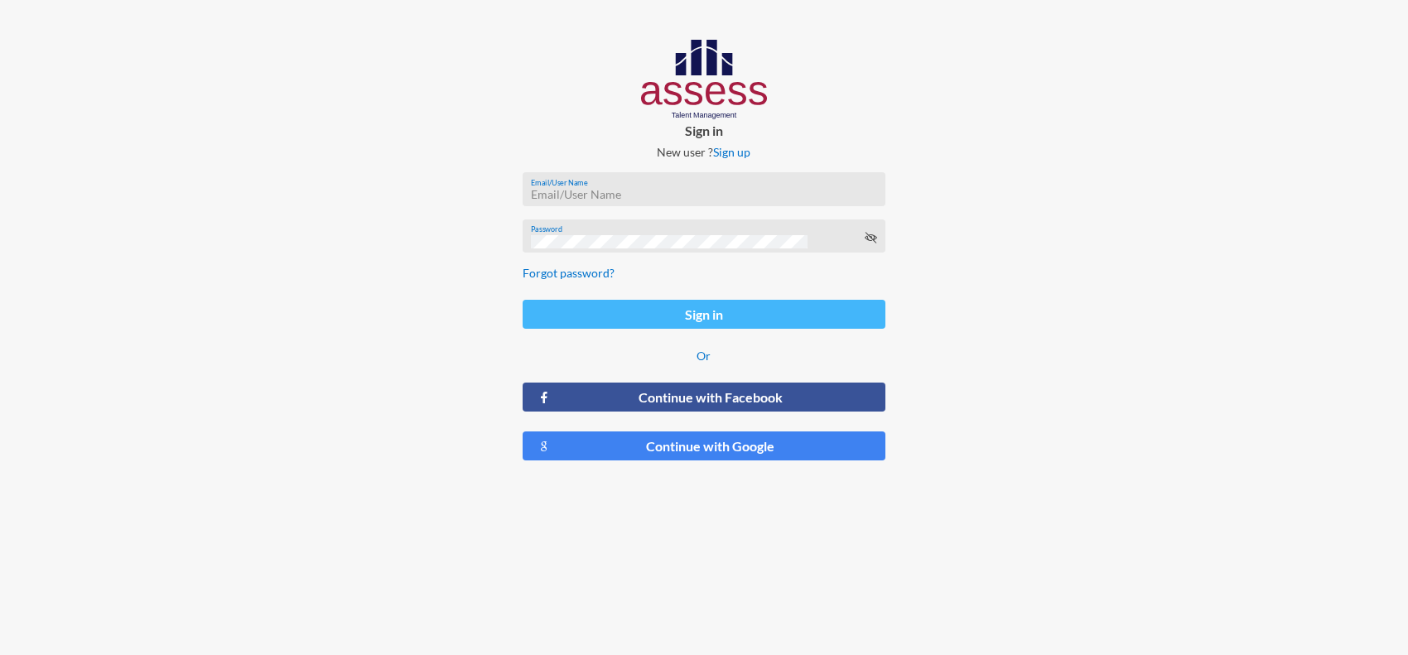
type input "[PERSON_NAME][EMAIL_ADDRESS][PERSON_NAME][DOMAIN_NAME]"
click at [762, 321] on button "Sign in" at bounding box center [705, 314] width 364 height 29
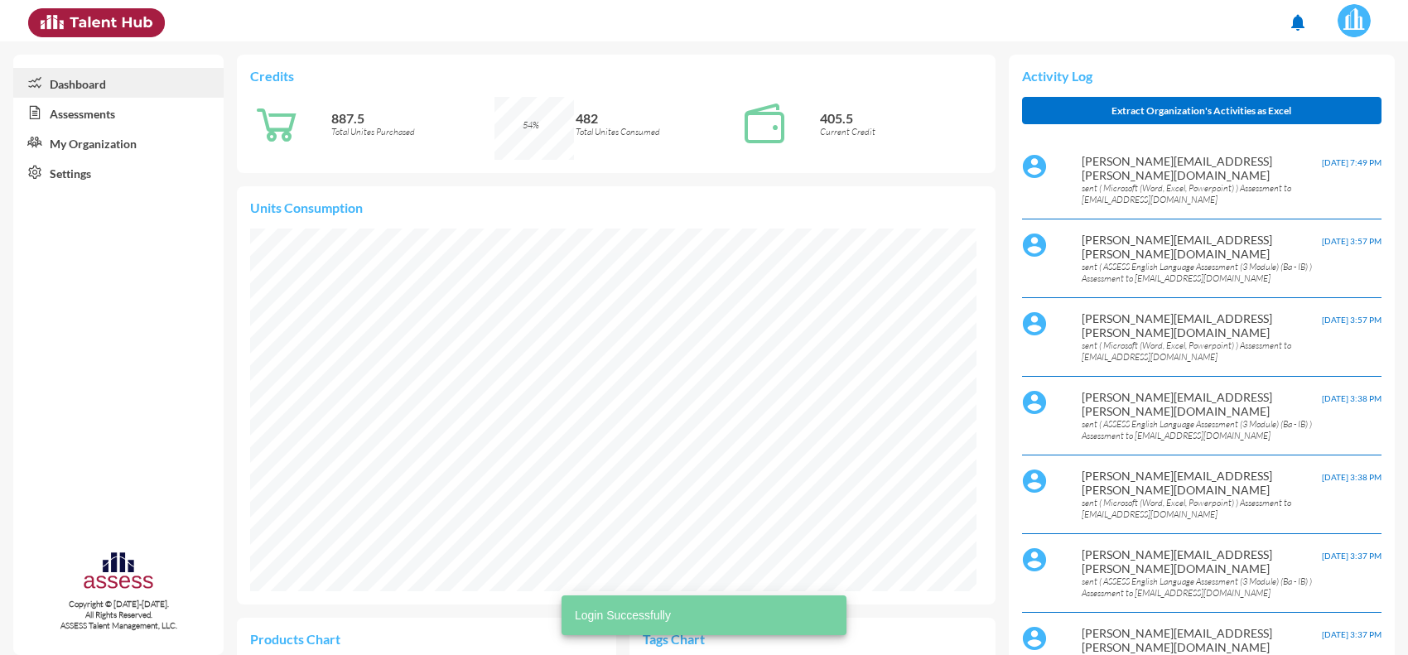
scroll to position [168, 337]
click at [125, 116] on link "Assessments" at bounding box center [118, 113] width 210 height 30
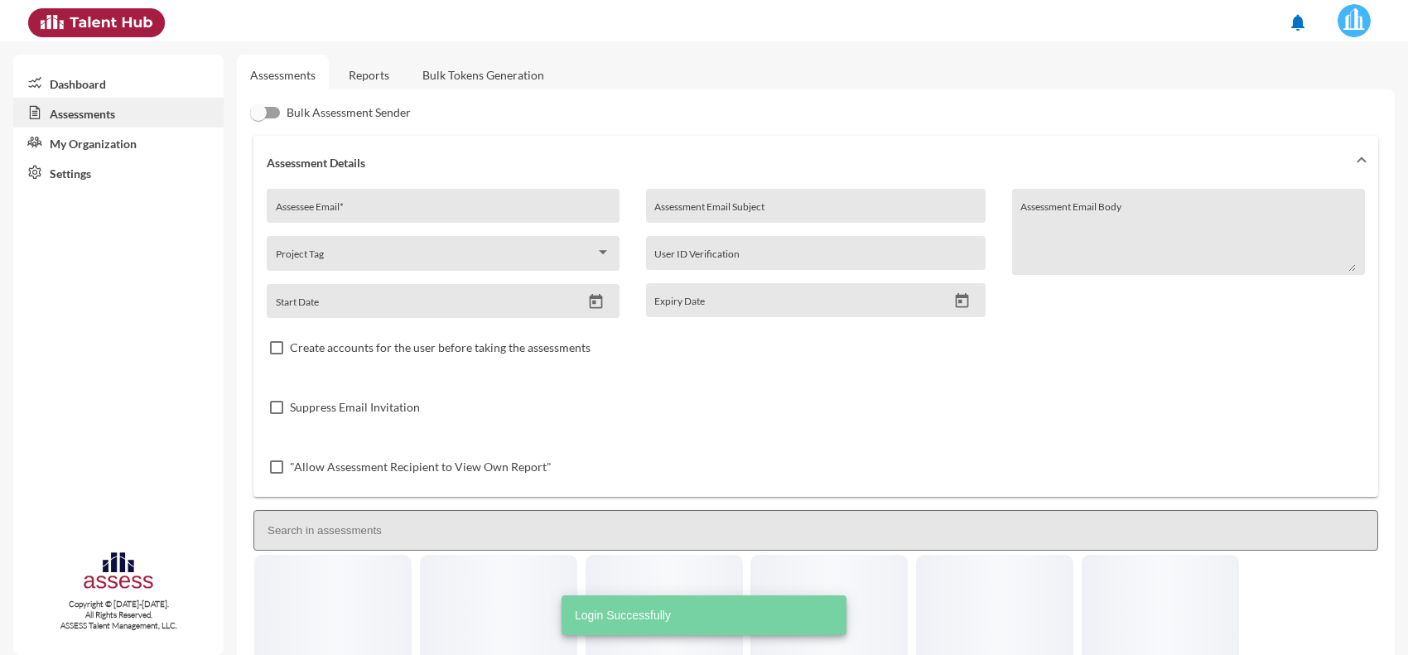
click at [358, 67] on link "Reports" at bounding box center [368, 75] width 67 height 41
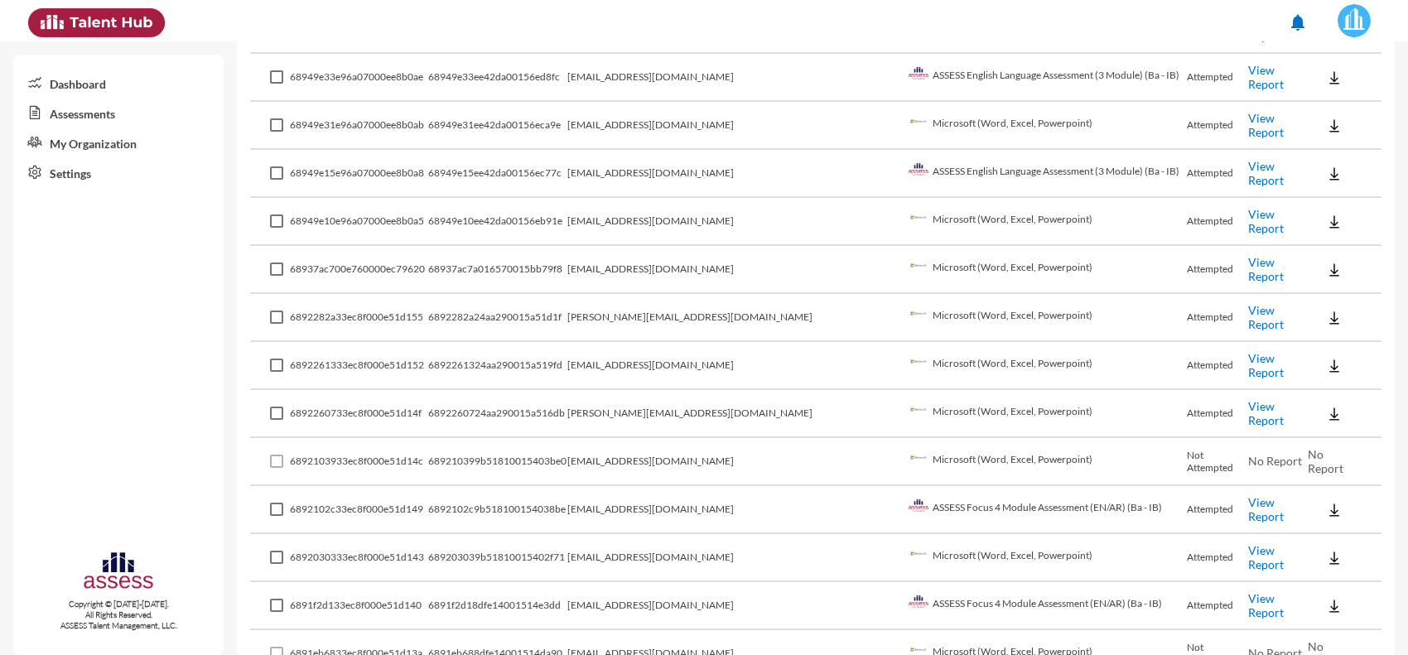
scroll to position [518, 0]
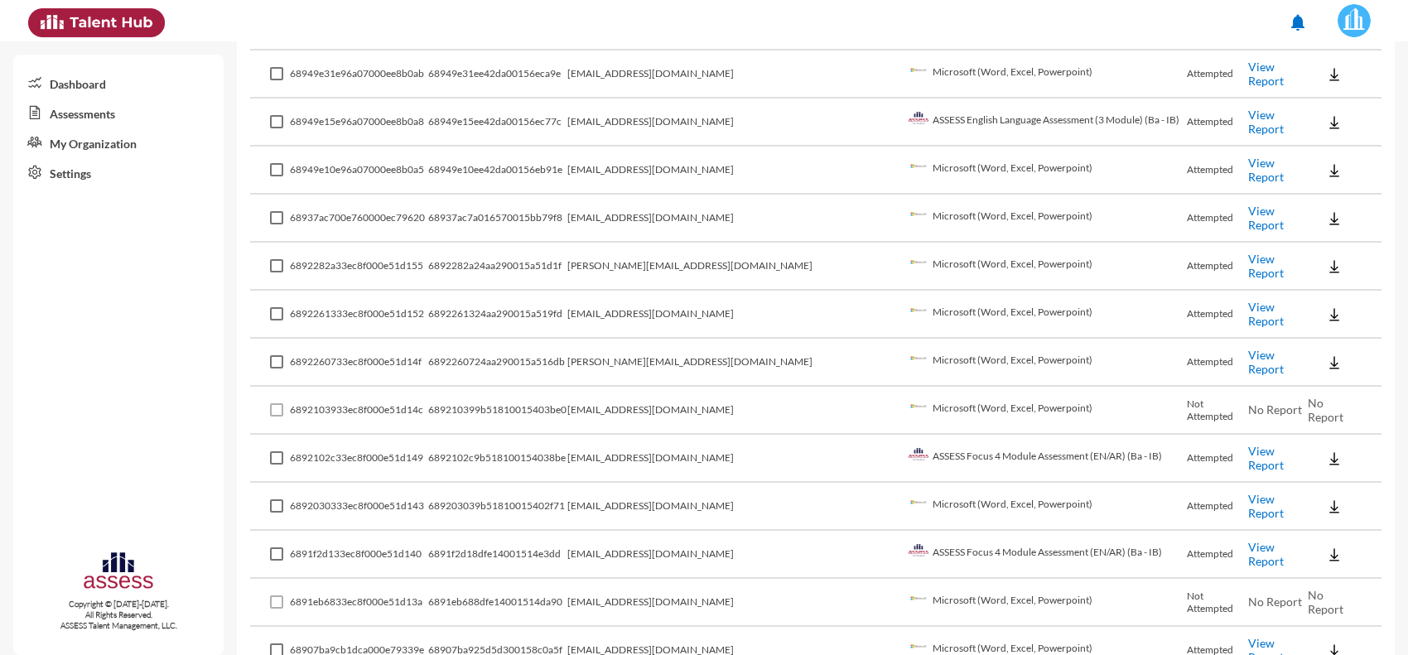
click at [1248, 503] on link "View Report" at bounding box center [1266, 506] width 36 height 28
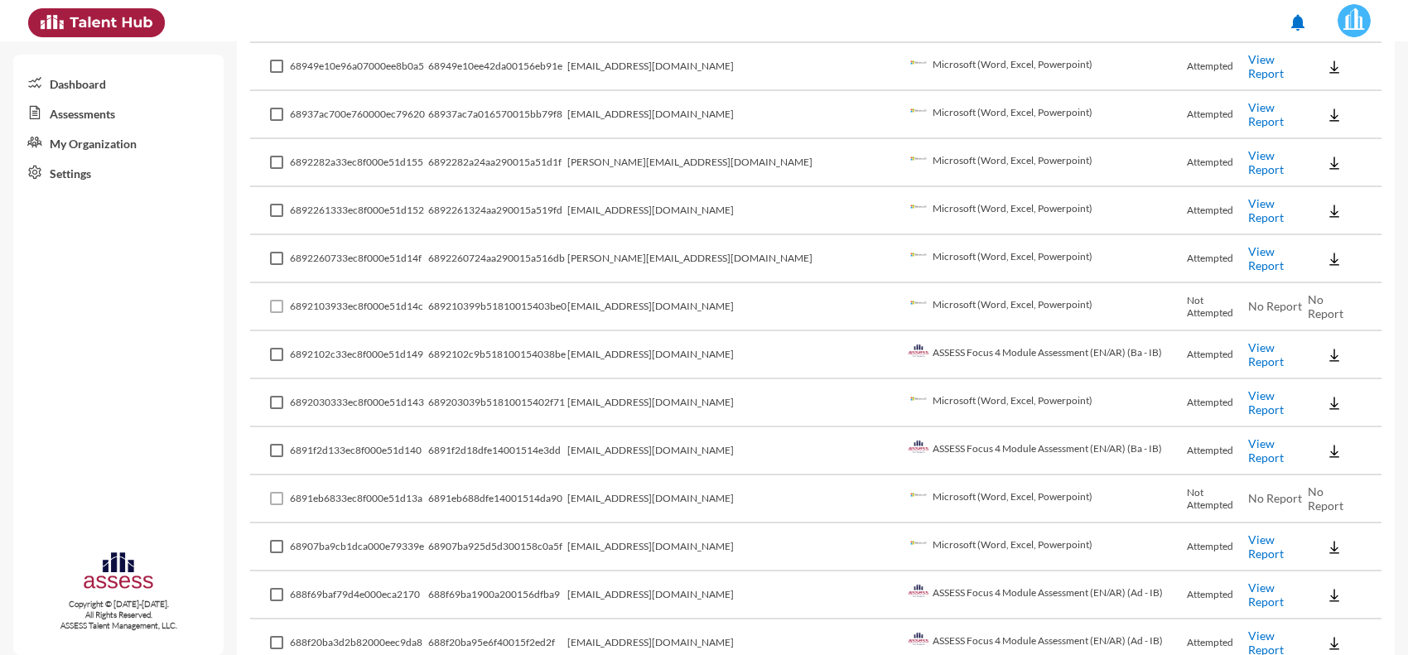
click at [1249, 543] on td "View Report" at bounding box center [1278, 547] width 60 height 48
click at [1252, 539] on link "View Report" at bounding box center [1266, 547] width 36 height 28
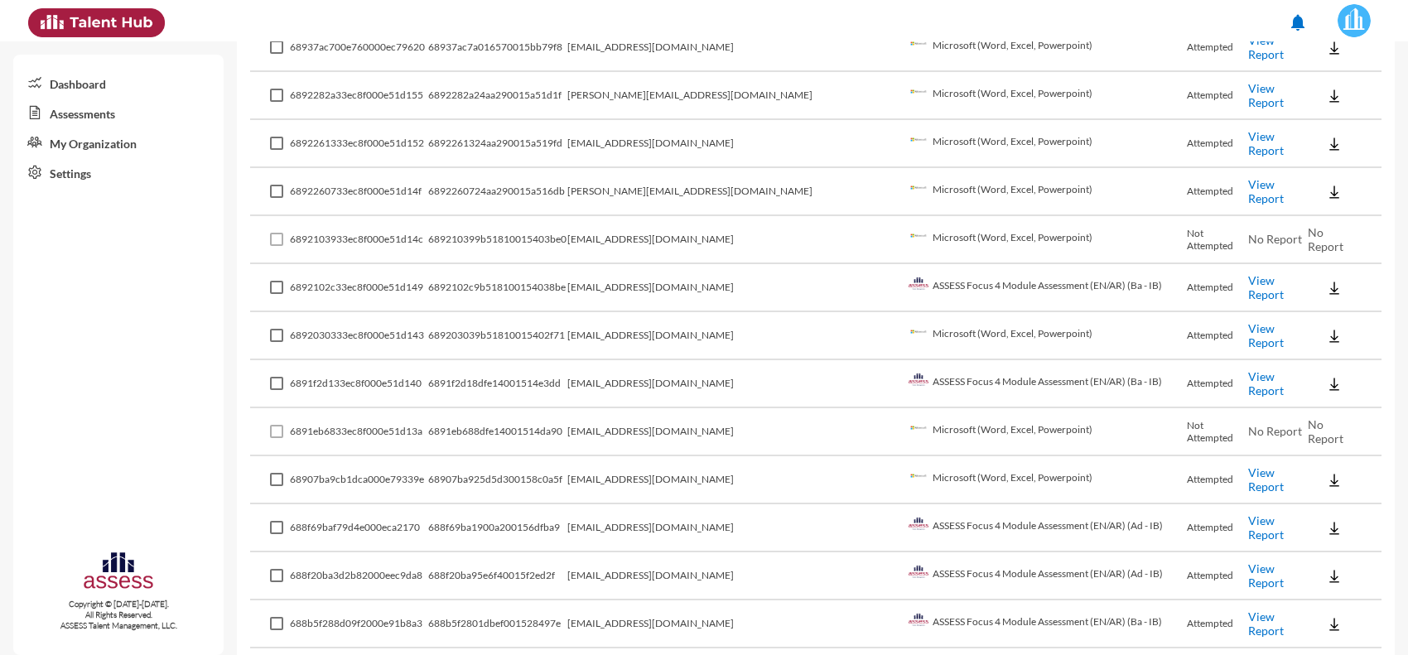
scroll to position [725, 0]
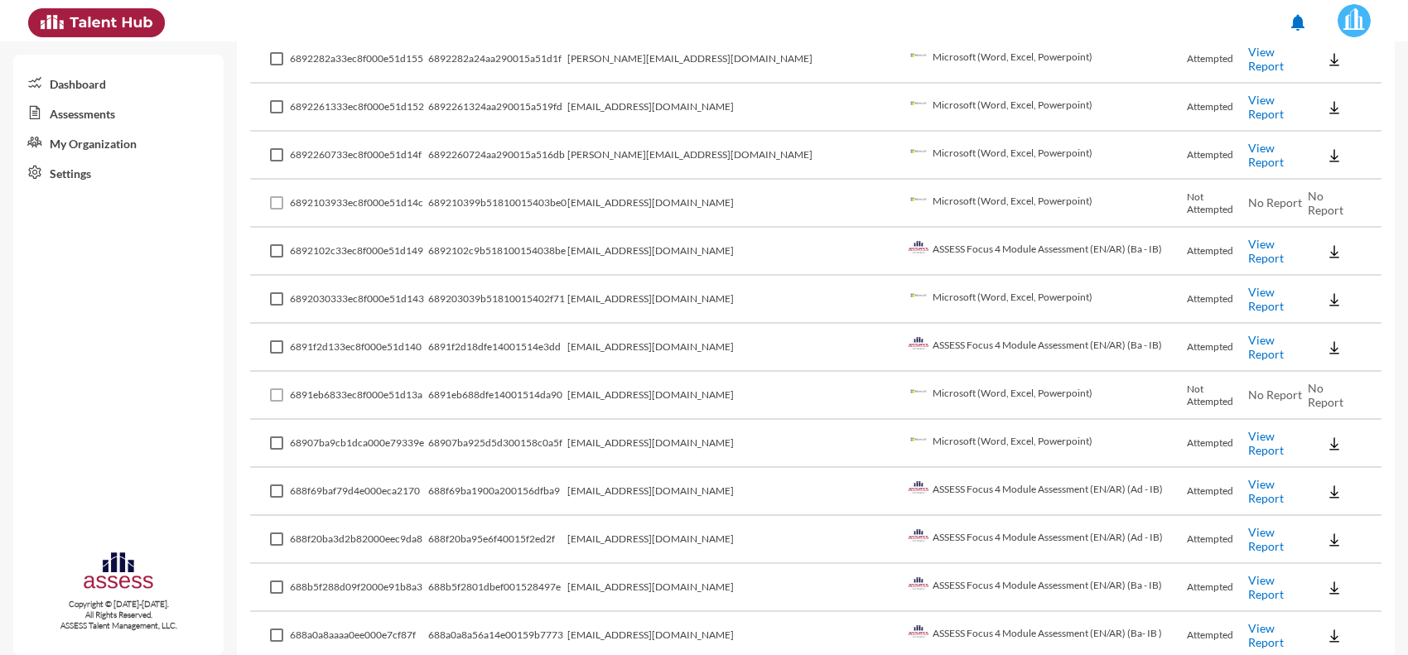
click at [1248, 481] on link "View Report" at bounding box center [1266, 491] width 36 height 28
click at [717, 431] on td "mhmadmhmd91@yahoo.com" at bounding box center [735, 444] width 337 height 48
click at [904, 428] on td "Microsoft (Word, Excel, Powerpoint)" at bounding box center [1045, 444] width 283 height 48
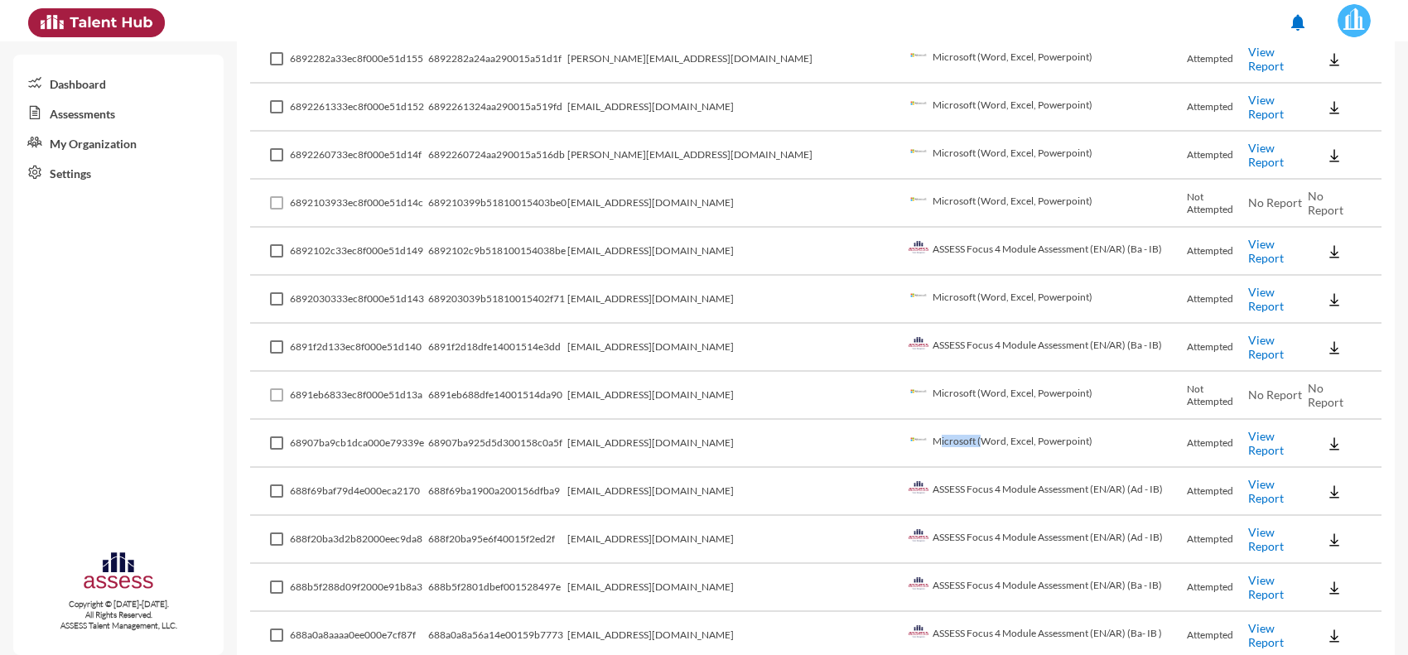
click at [904, 428] on td "Microsoft (Word, Excel, Powerpoint)" at bounding box center [1045, 444] width 283 height 48
click at [671, 287] on td "qrmanaslambdalstar@gmail.com" at bounding box center [735, 300] width 337 height 48
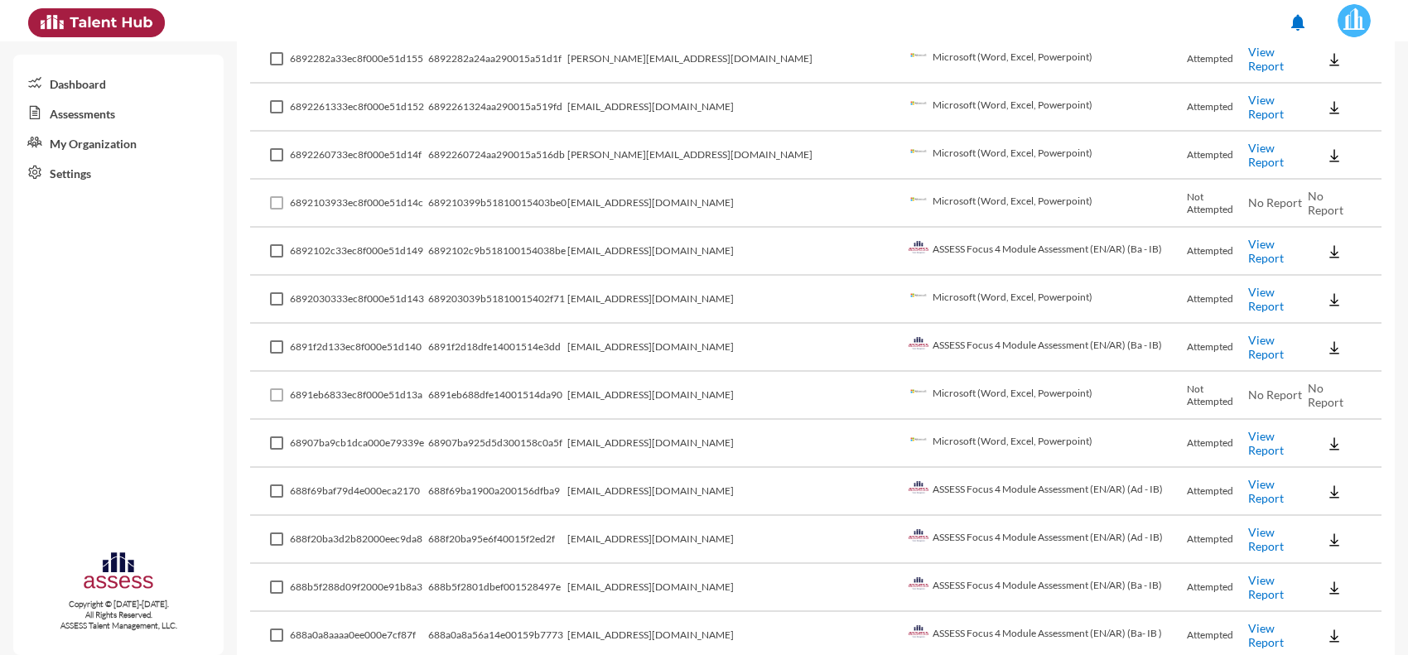
click at [712, 338] on td "ahm.moustafa94@gmail.com" at bounding box center [735, 348] width 337 height 48
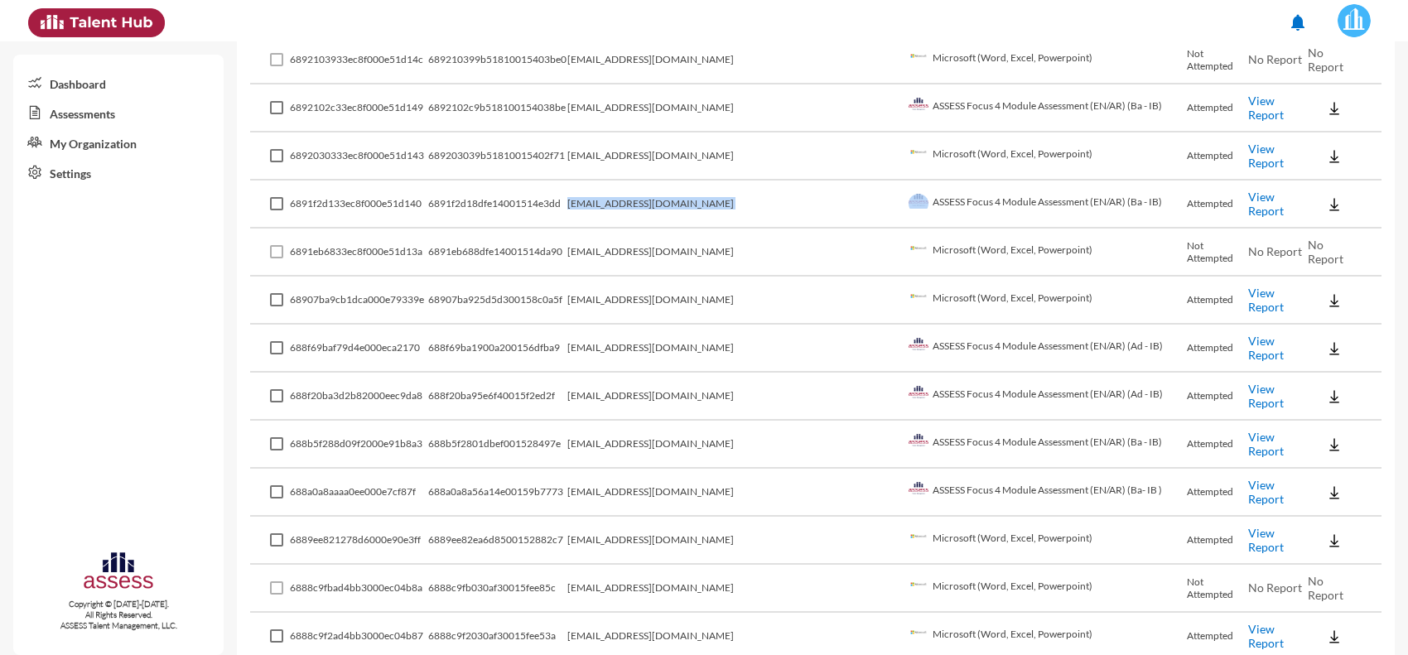
scroll to position [932, 0]
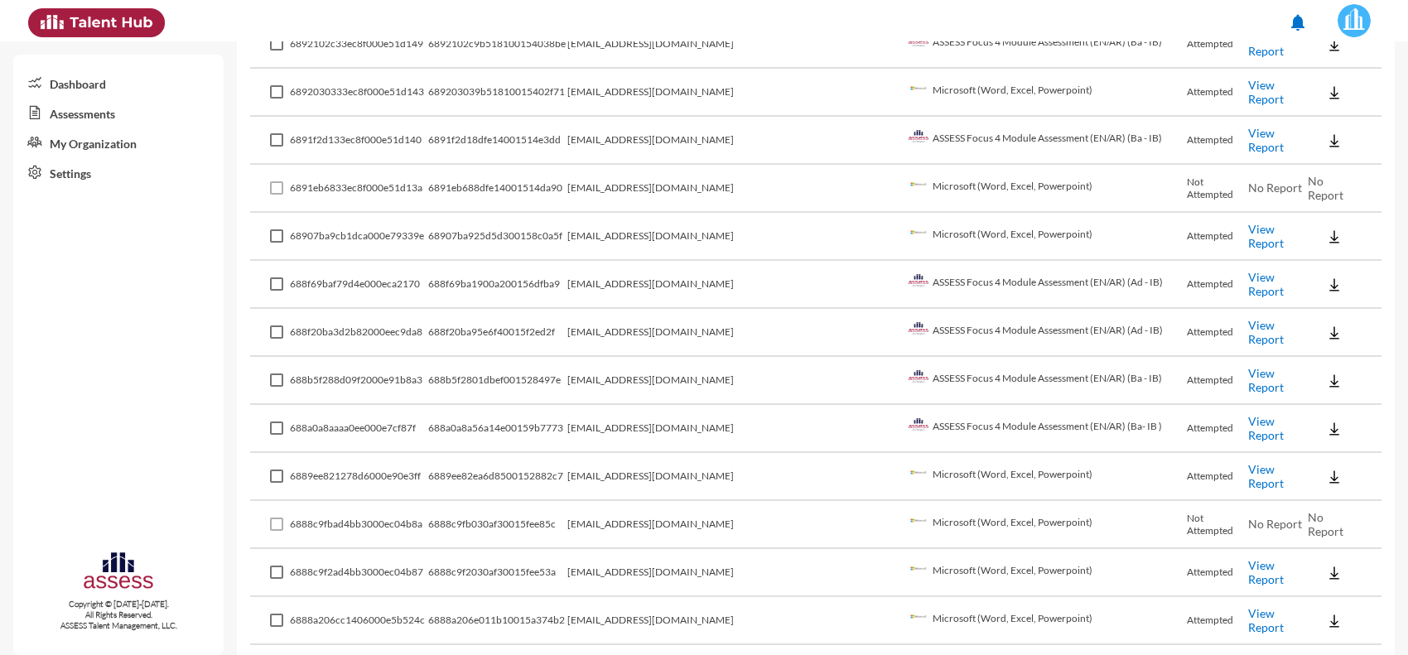
click at [1256, 468] on link "View Report" at bounding box center [1266, 476] width 36 height 28
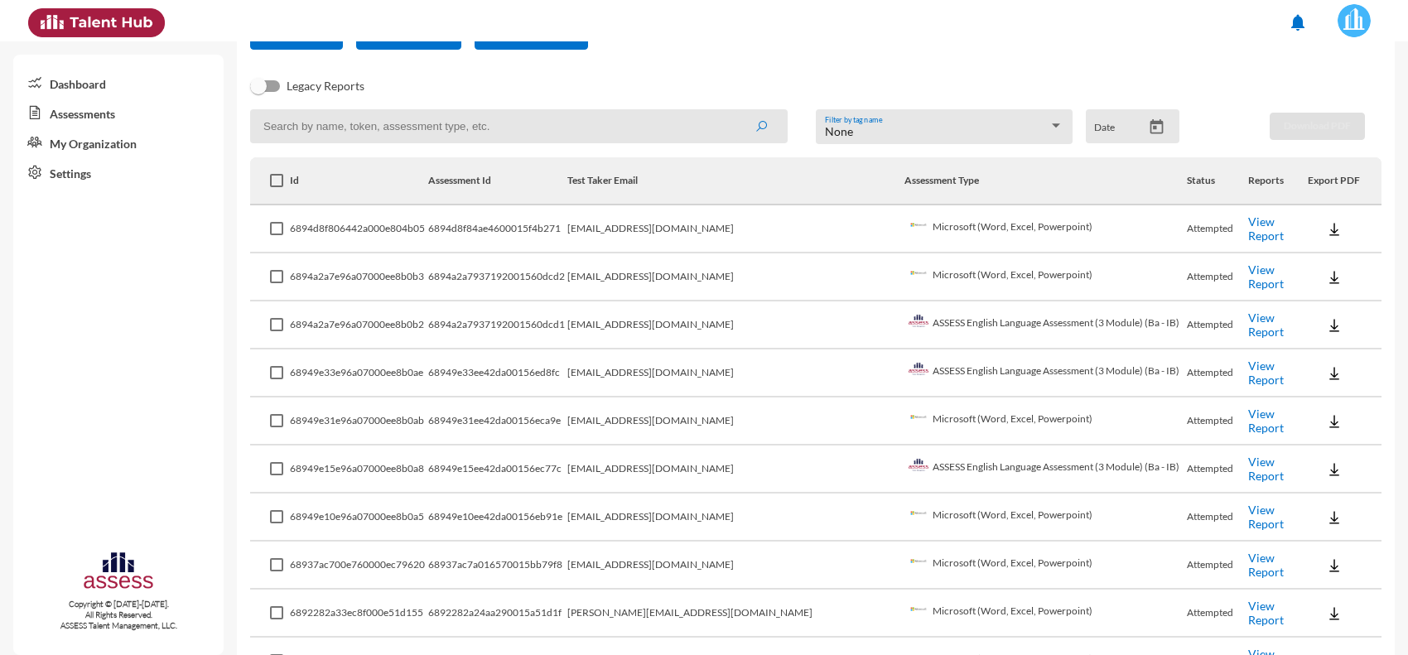
scroll to position [207, 0]
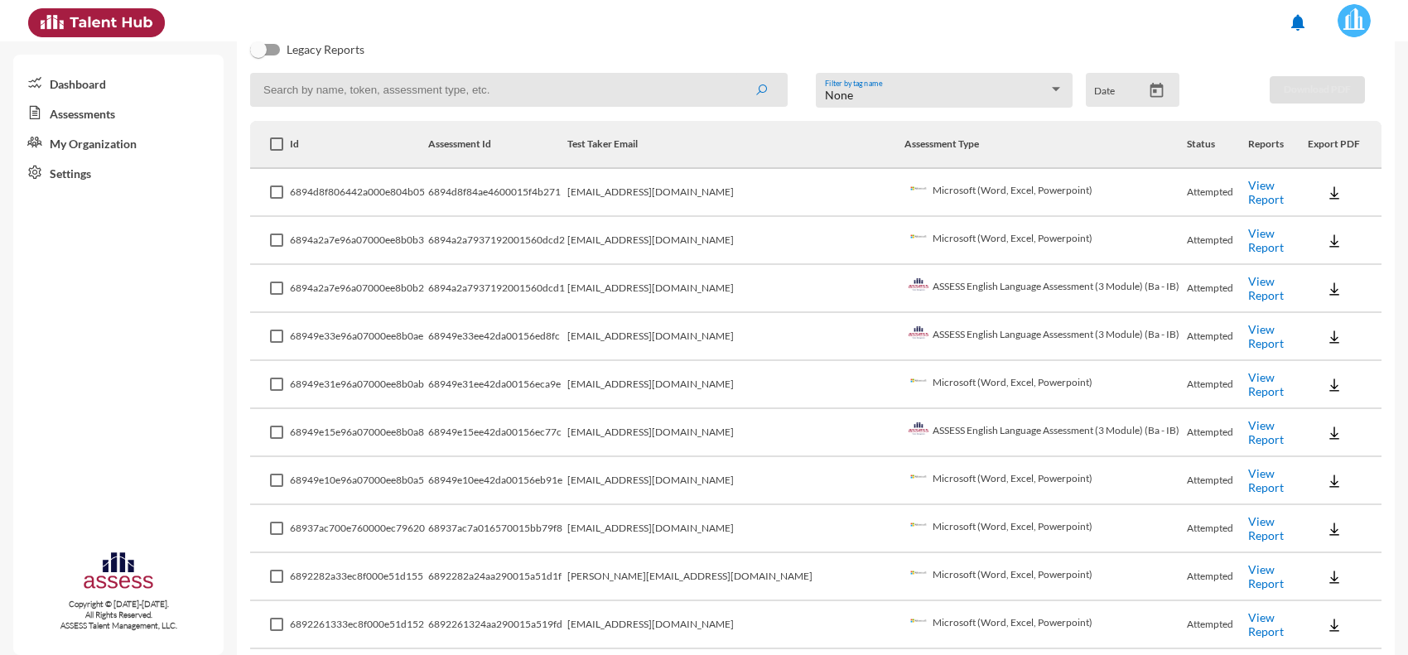
click at [1248, 522] on link "View Report" at bounding box center [1266, 528] width 36 height 28
click at [1248, 519] on link "View Report" at bounding box center [1266, 528] width 36 height 28
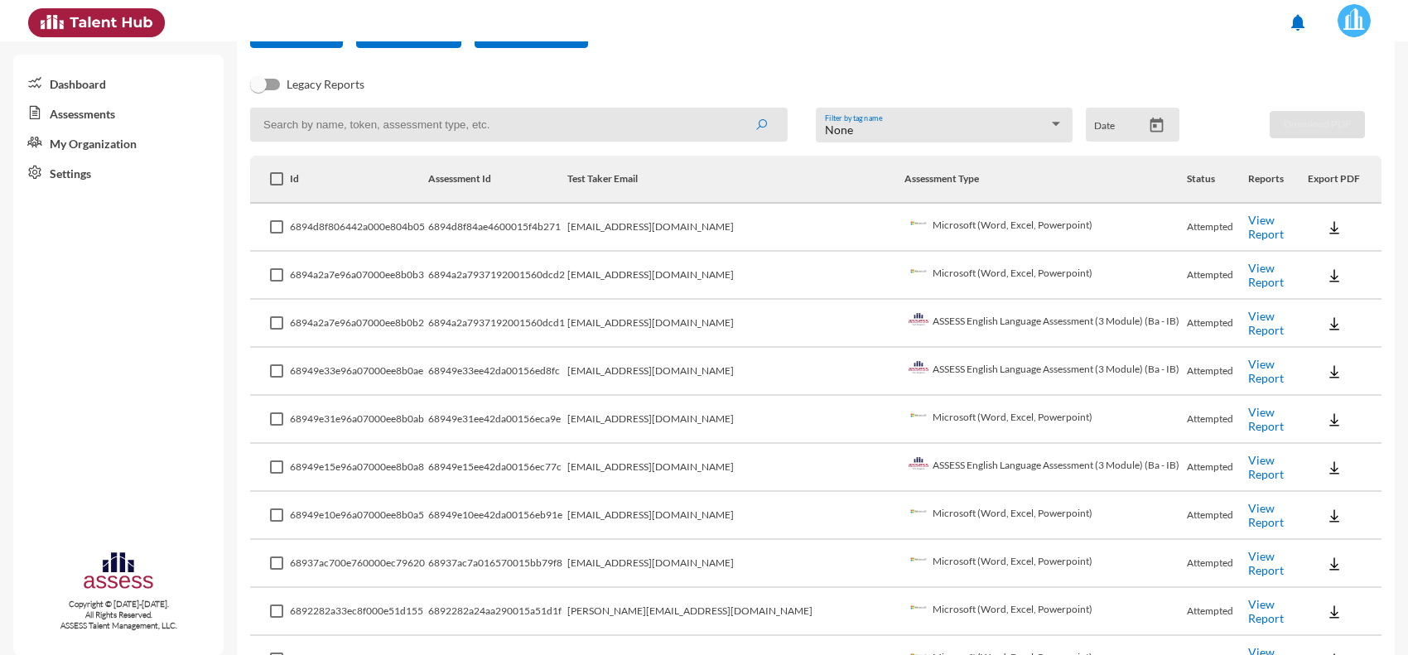
scroll to position [0, 0]
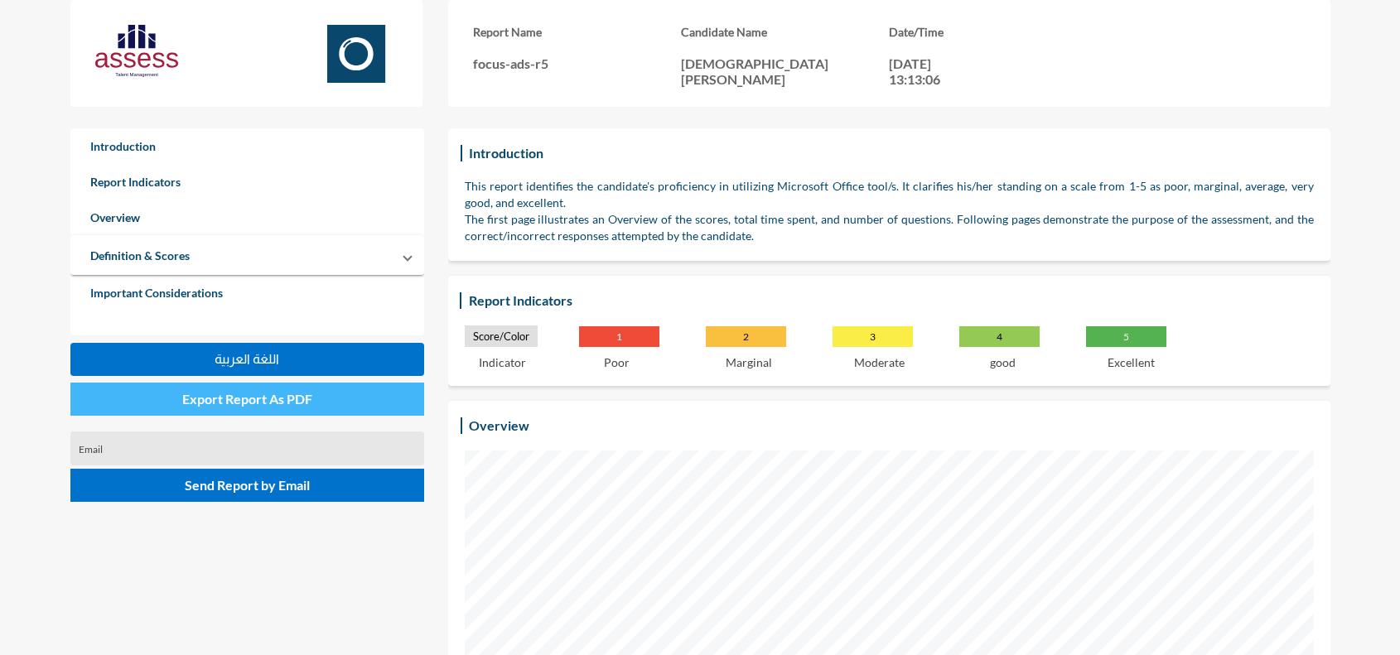
click at [312, 404] on button "Export Report As PDF" at bounding box center [247, 399] width 354 height 33
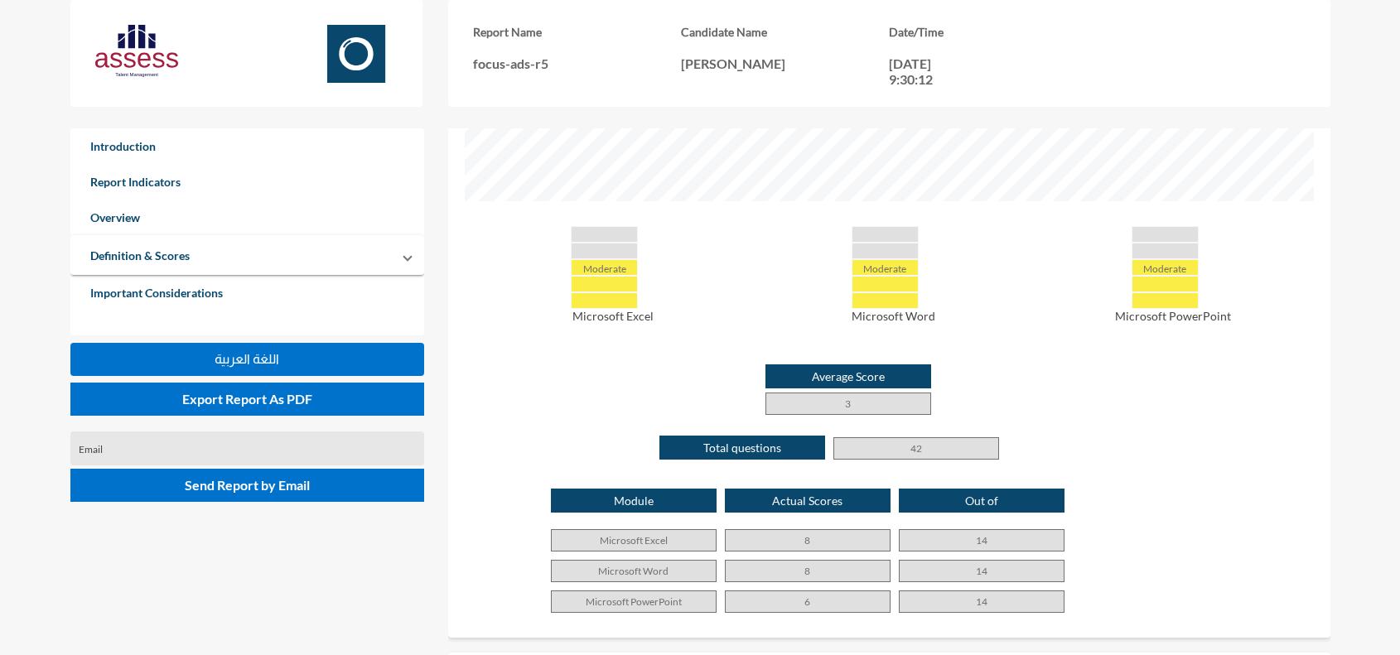
scroll to position [621, 0]
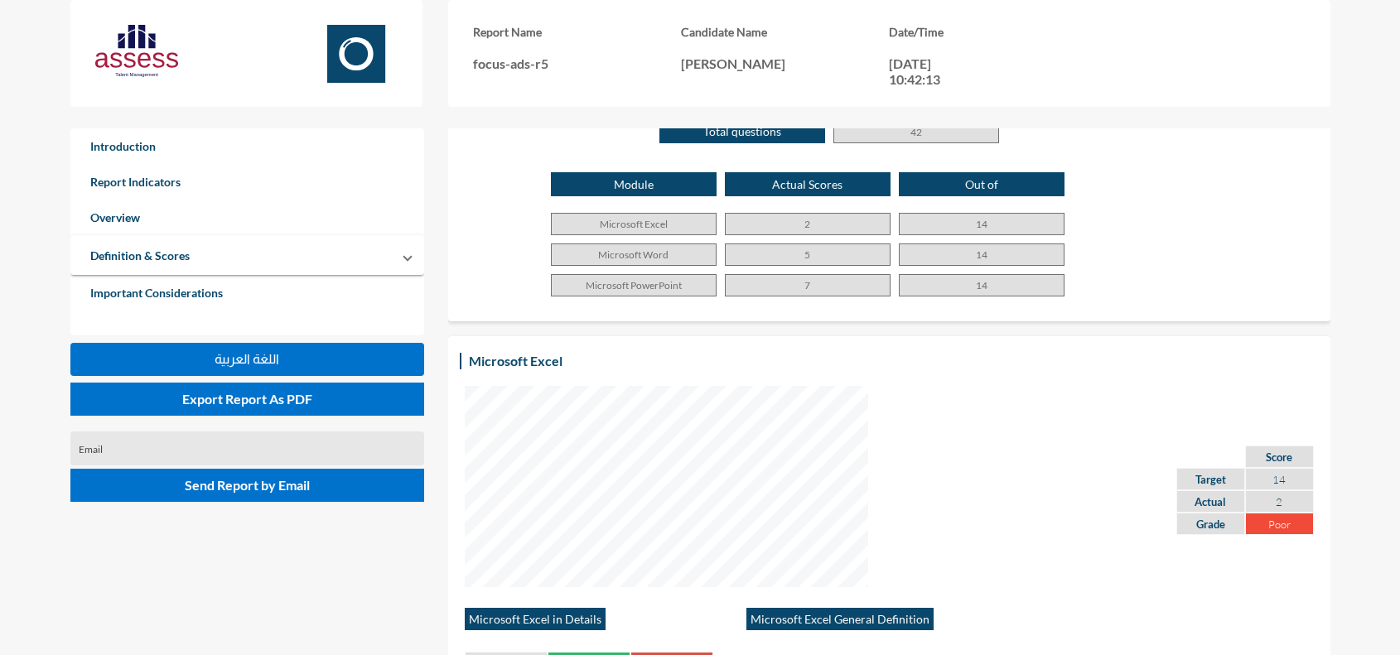
scroll to position [1035, 0]
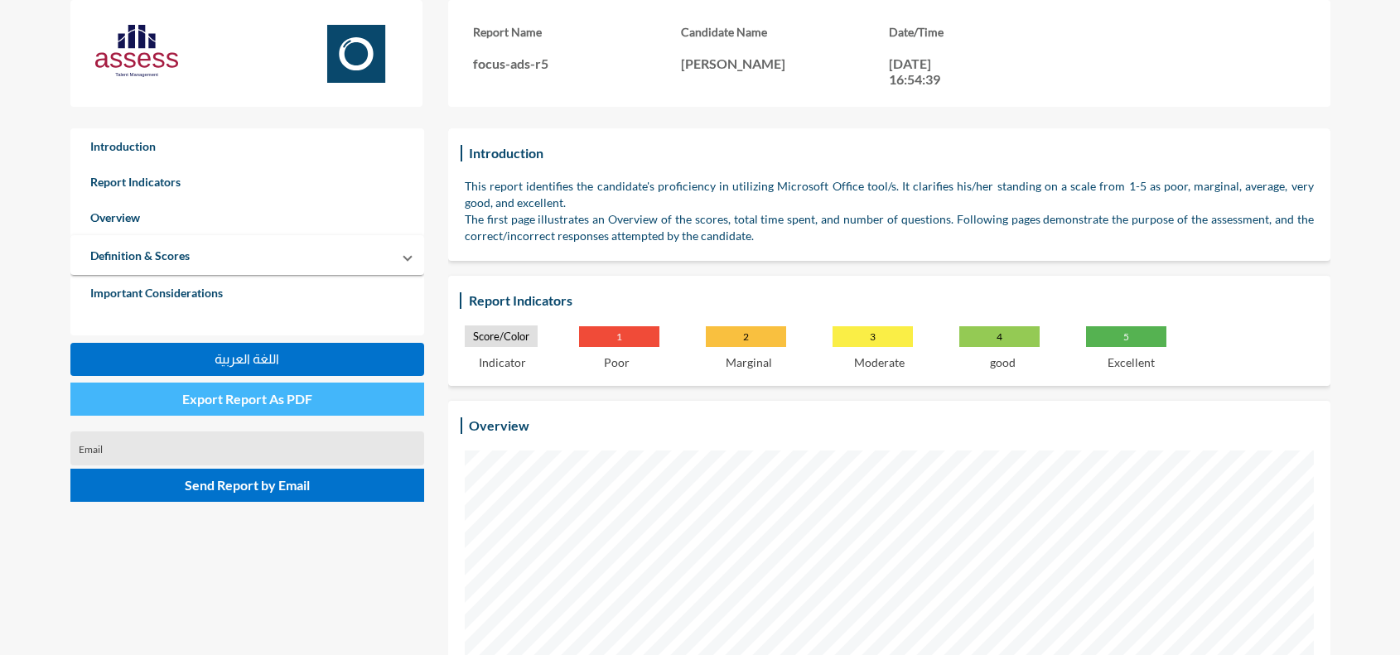
click at [325, 393] on button "Export Report As PDF" at bounding box center [247, 399] width 354 height 33
